Goal: Find specific page/section: Find specific page/section

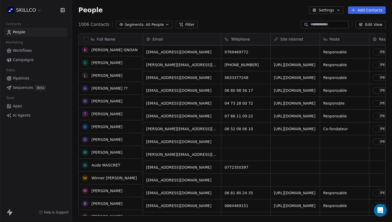
scroll to position [15, 0]
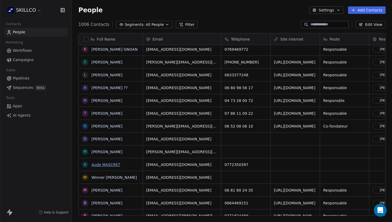
click at [113, 163] on link "Aude MASCRET" at bounding box center [105, 164] width 29 height 4
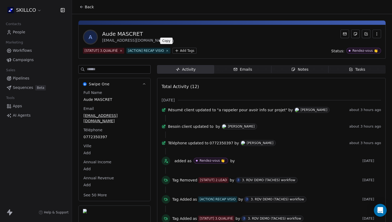
click at [169, 40] on button at bounding box center [172, 41] width 6 height 6
click at [82, 5] on icon at bounding box center [81, 7] width 4 height 4
